Goal: Download file/media

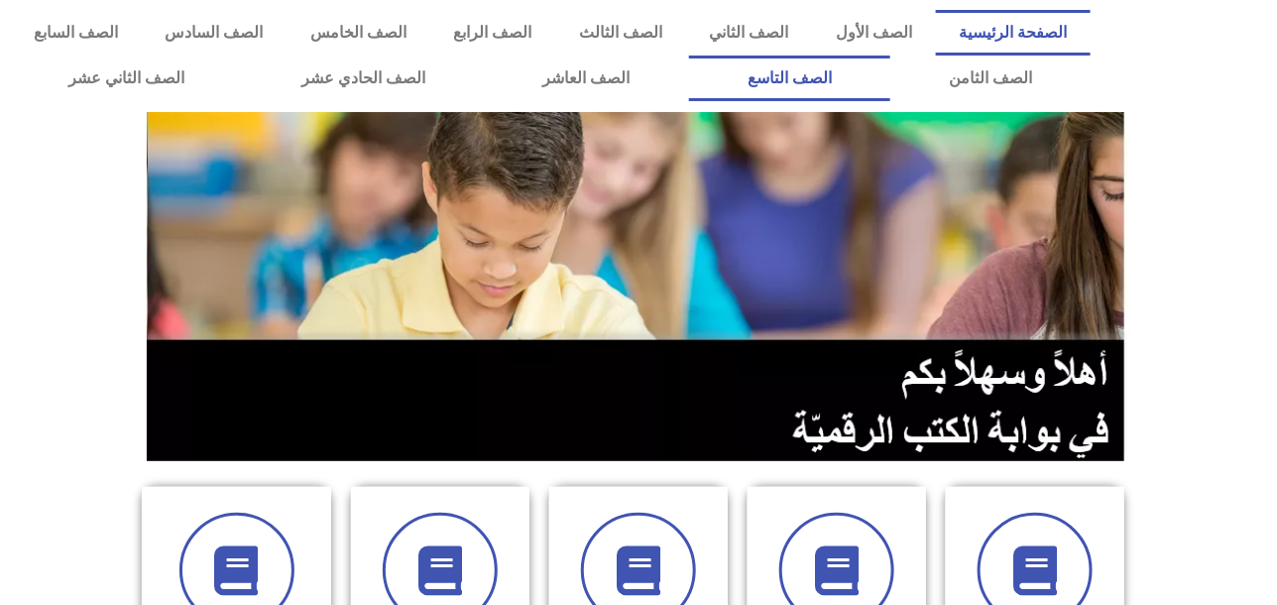
click at [890, 76] on link "الصف التاسع" at bounding box center [789, 79] width 201 height 46
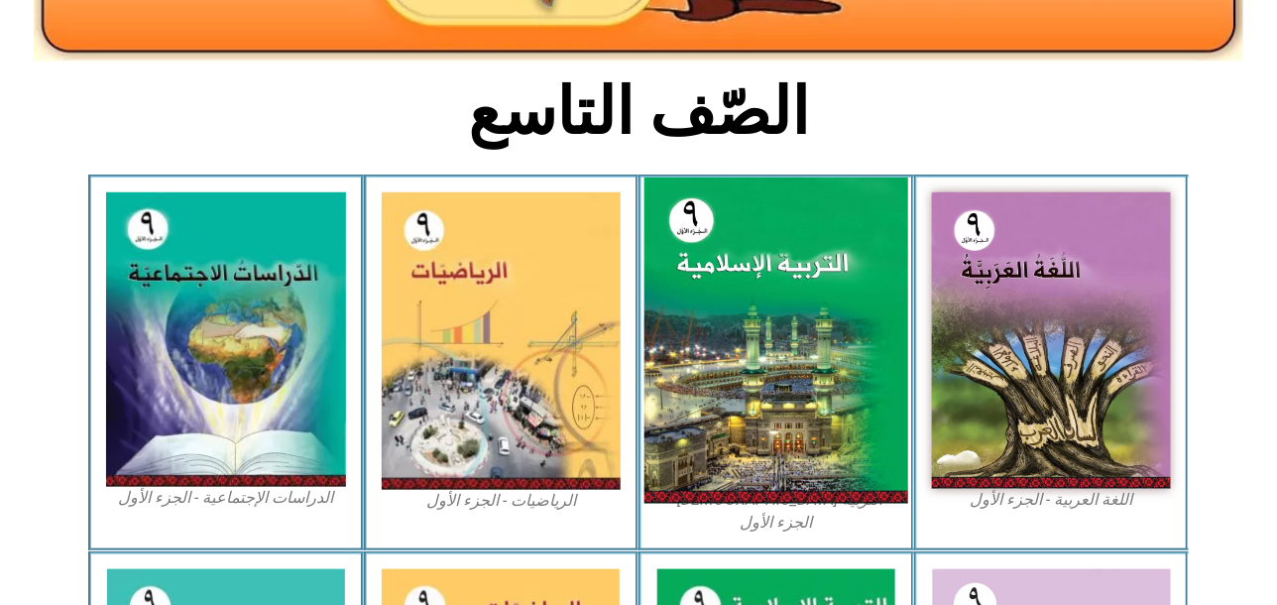
scroll to position [495, 0]
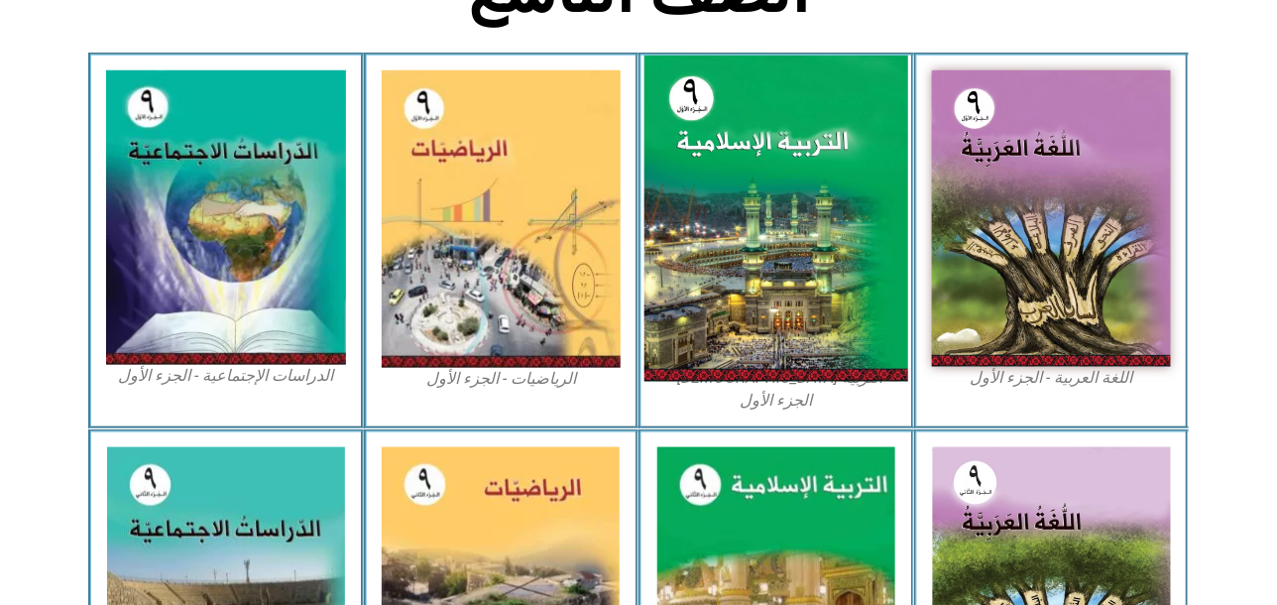
click at [749, 193] on img at bounding box center [776, 219] width 264 height 326
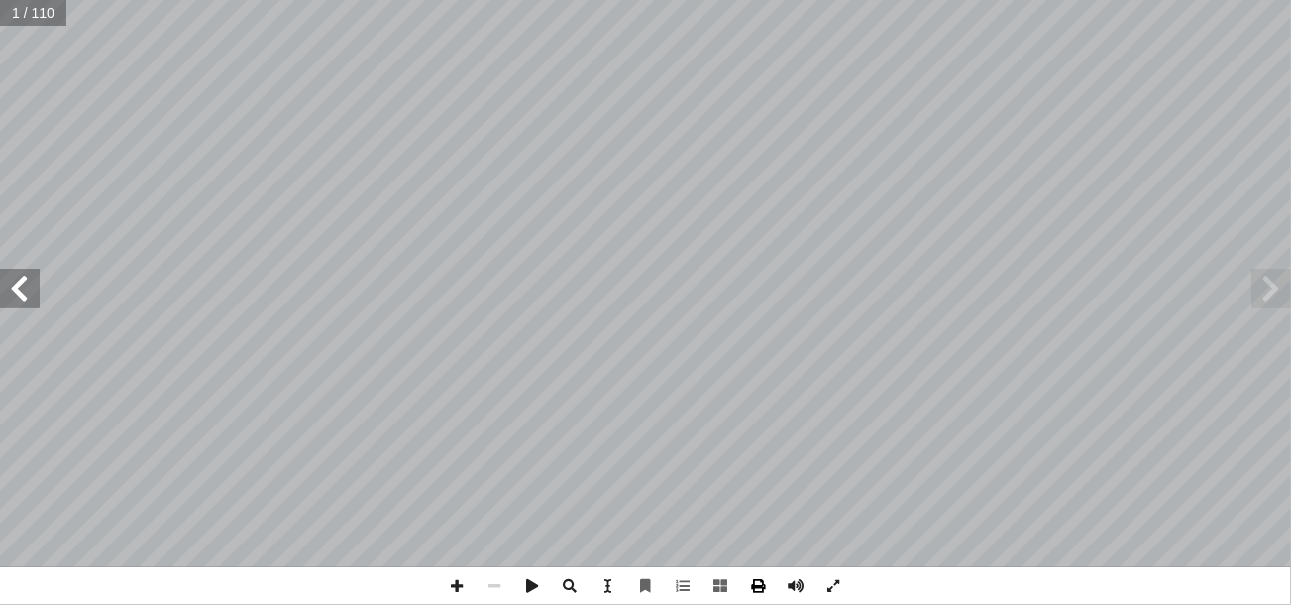
click at [758, 586] on span at bounding box center [759, 586] width 38 height 38
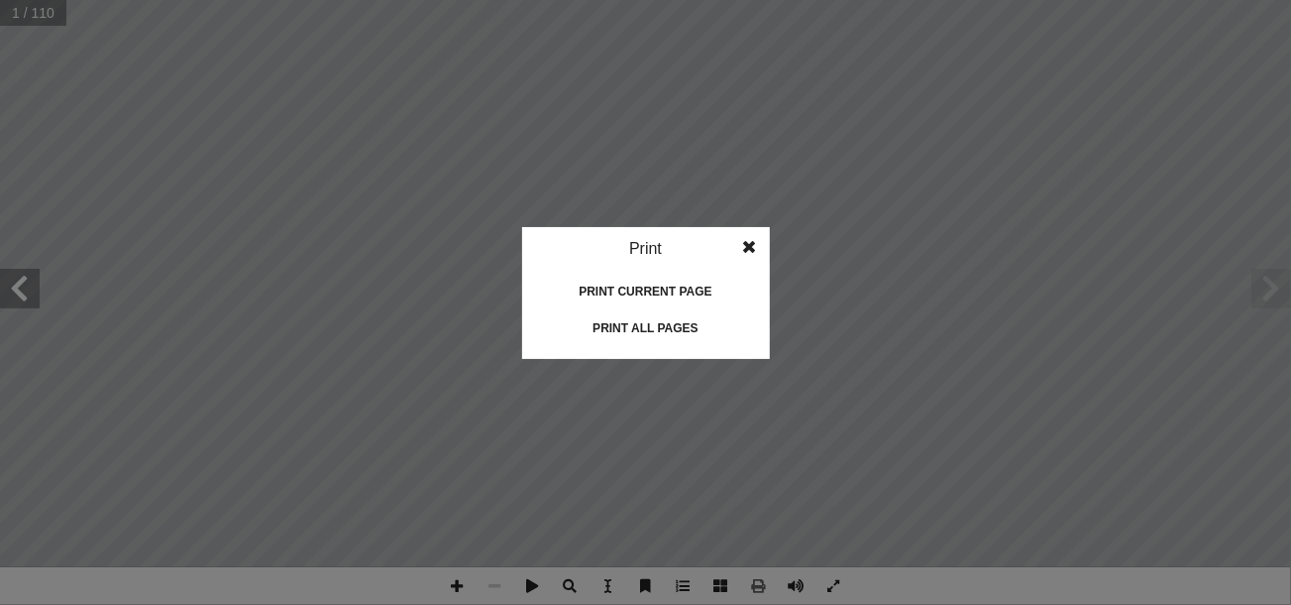
click at [663, 322] on div "Print all pages" at bounding box center [646, 328] width 198 height 32
